Goal: Find specific page/section: Find specific page/section

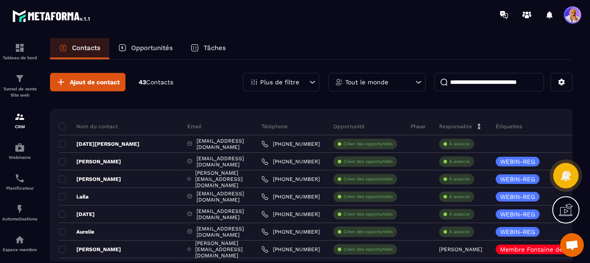
scroll to position [5636, 0]
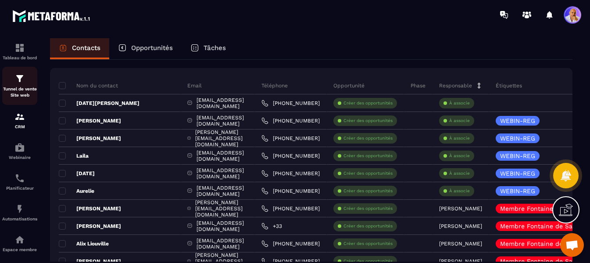
click at [17, 85] on div "Tunnel de vente Site web" at bounding box center [19, 85] width 35 height 25
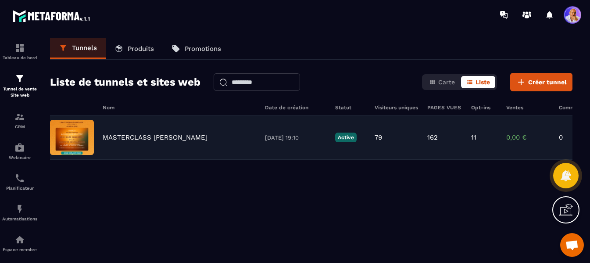
click at [133, 137] on p "MASTERCLASS [PERSON_NAME]" at bounding box center [155, 137] width 105 height 8
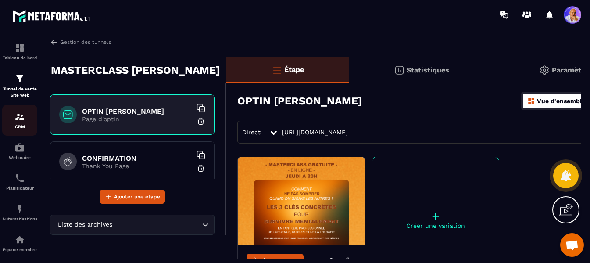
click at [18, 117] on img at bounding box center [19, 116] width 11 height 11
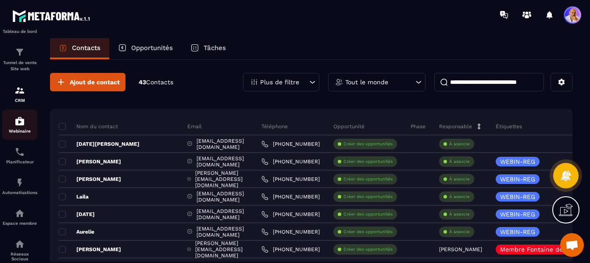
scroll to position [29, 0]
click at [21, 124] on img at bounding box center [19, 118] width 11 height 11
